Goal: Task Accomplishment & Management: Use online tool/utility

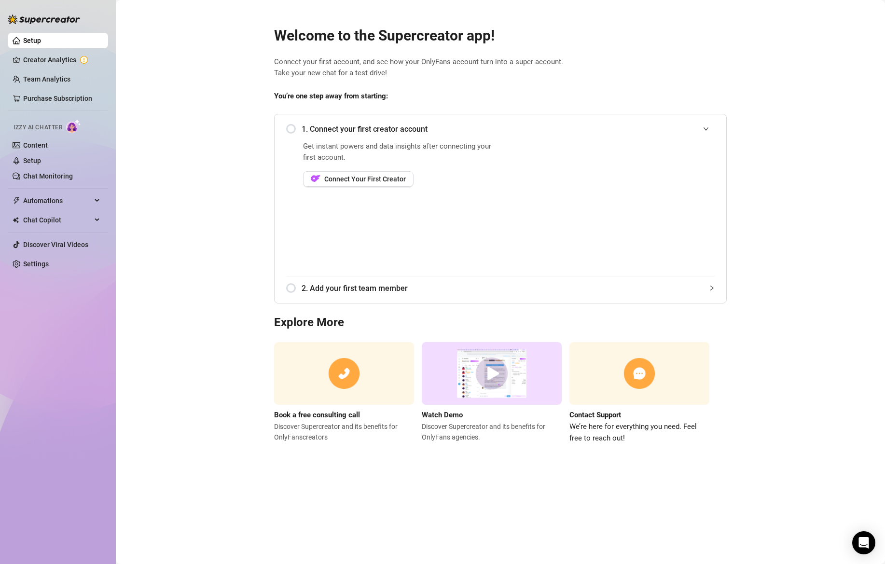
click at [291, 129] on div "1. Connect your first creator account" at bounding box center [500, 129] width 429 height 24
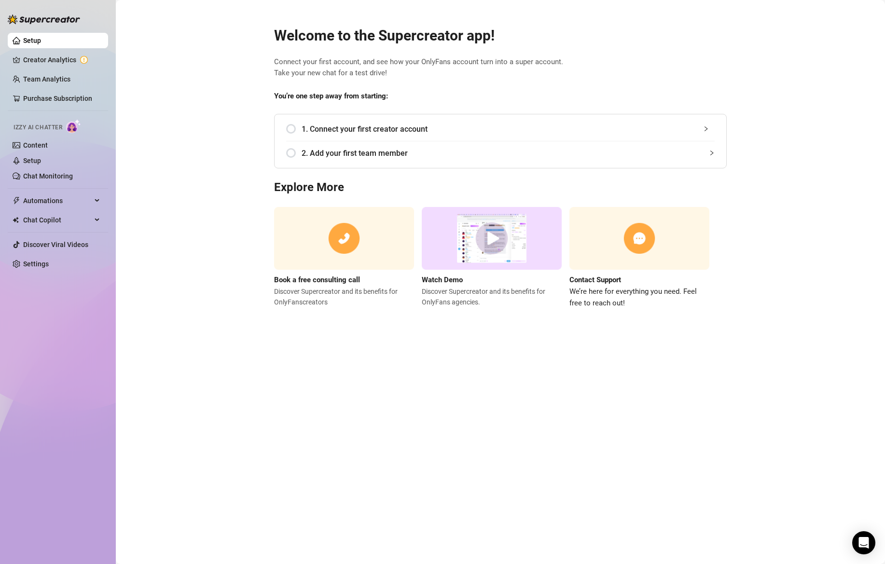
click at [291, 129] on div "1. Connect your first creator account" at bounding box center [500, 129] width 429 height 24
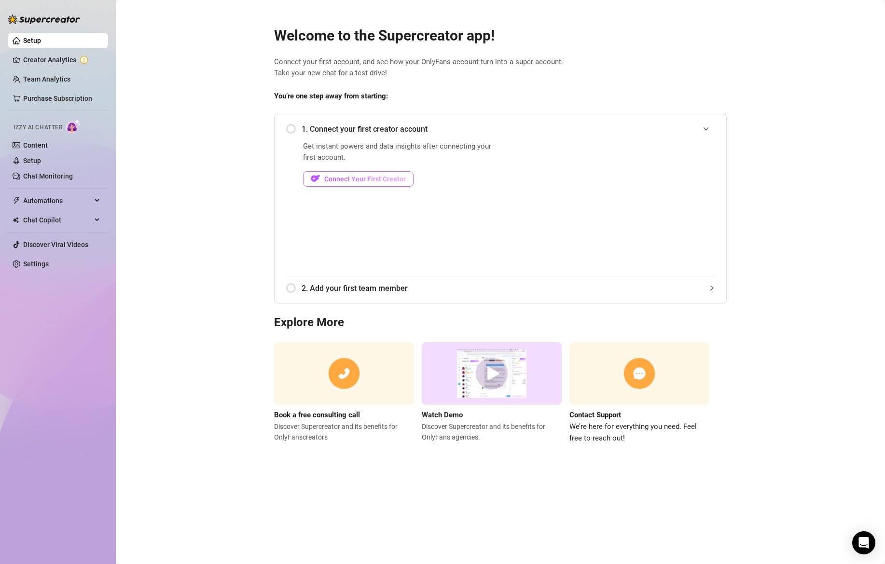
click at [331, 181] on span "Connect Your First Creator" at bounding box center [365, 179] width 82 height 8
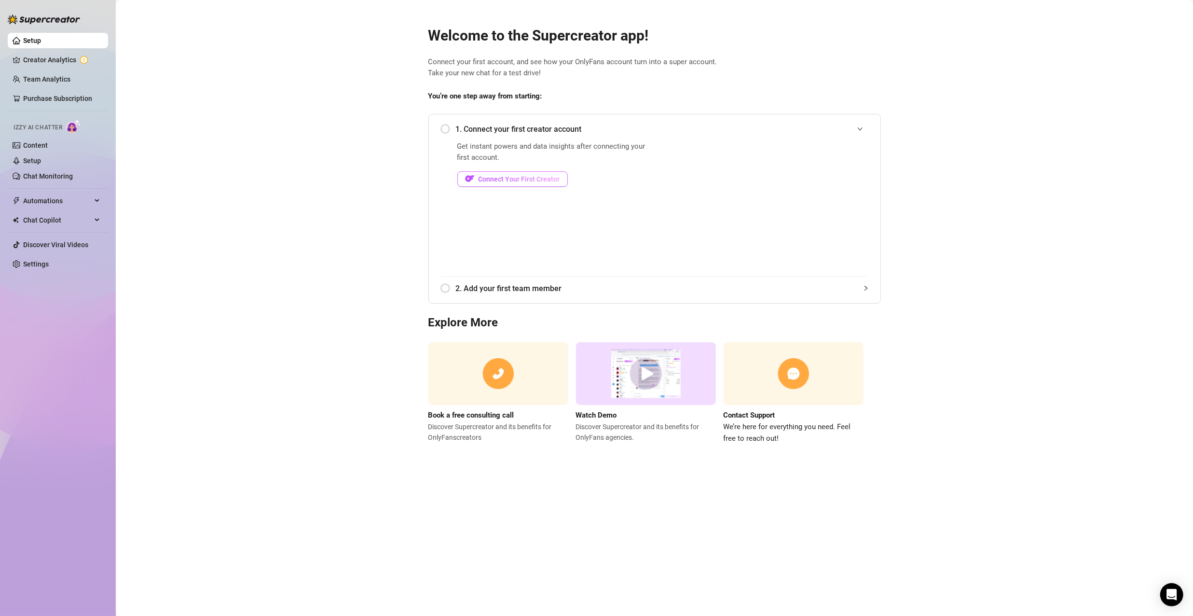
click at [504, 176] on span "Connect Your First Creator" at bounding box center [520, 179] width 82 height 8
click at [541, 180] on span "Connect Your First Creator" at bounding box center [520, 179] width 82 height 8
click at [864, 130] on div at bounding box center [864, 129] width 12 height 11
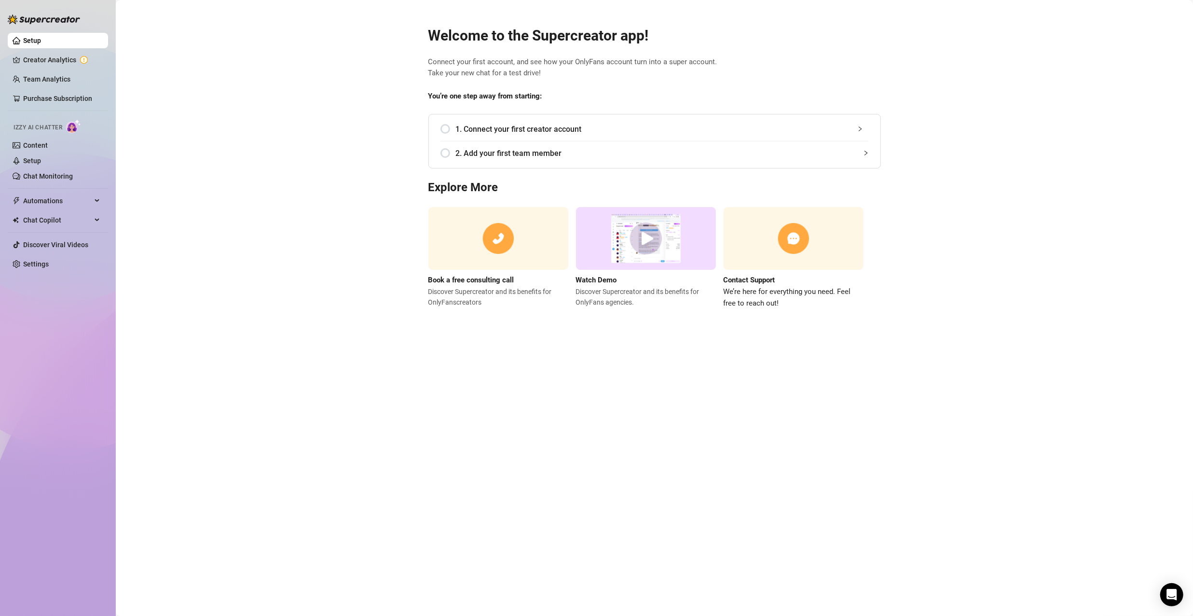
click at [861, 127] on icon "collapsed" at bounding box center [861, 129] width 6 height 6
